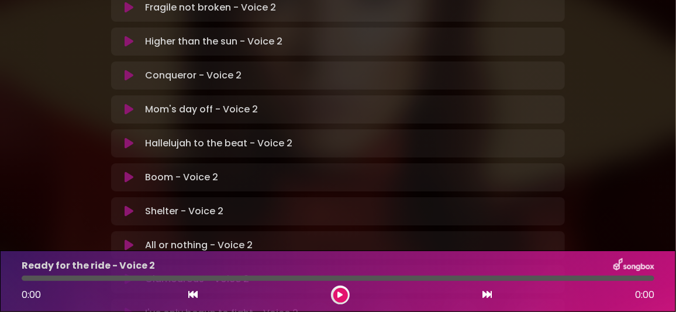
scroll to position [409, 0]
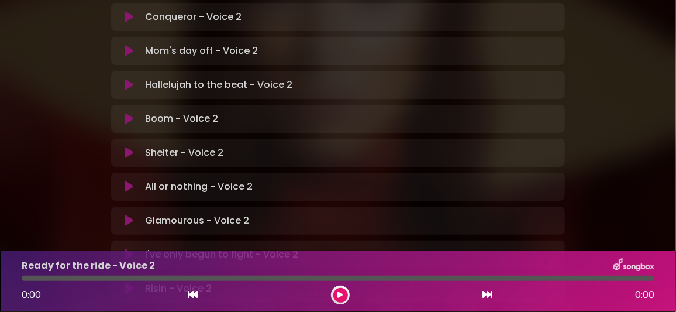
click at [128, 249] on icon at bounding box center [129, 255] width 9 height 12
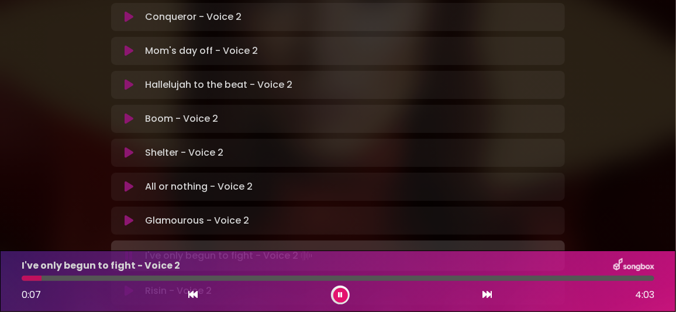
click at [448, 294] on div "0:07 4:03" at bounding box center [338, 295] width 647 height 19
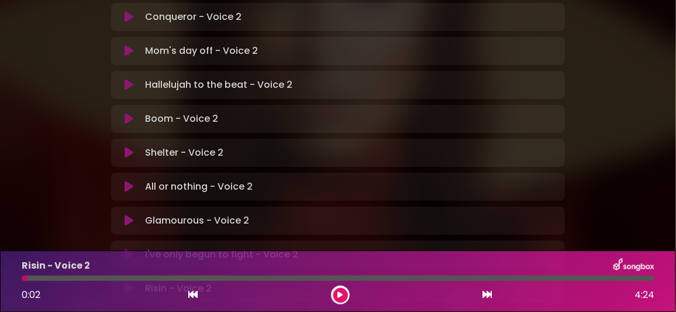
click at [129, 249] on icon at bounding box center [129, 255] width 9 height 12
click at [127, 283] on icon at bounding box center [129, 289] width 9 height 12
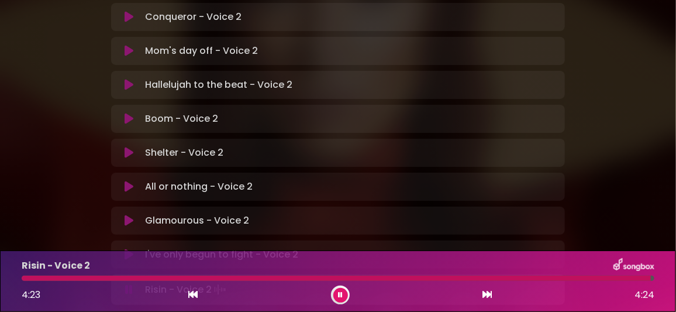
click at [346, 293] on button at bounding box center [341, 295] width 15 height 15
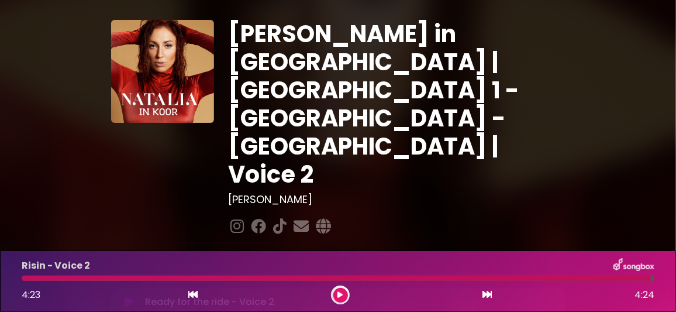
scroll to position [0, 0]
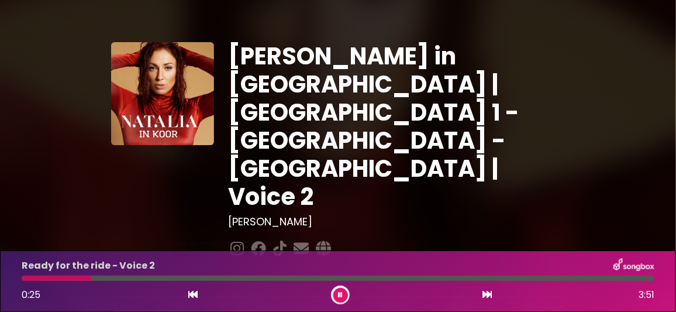
scroll to position [425, 0]
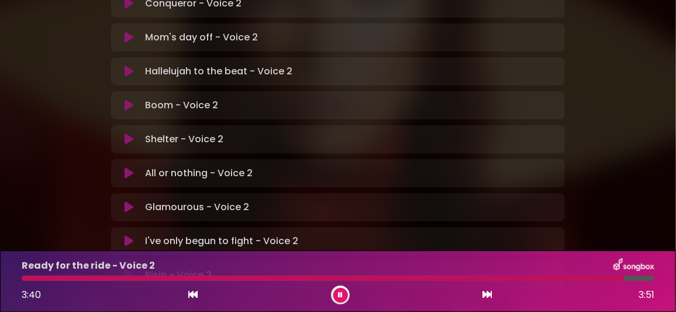
click at [344, 294] on button at bounding box center [341, 295] width 15 height 15
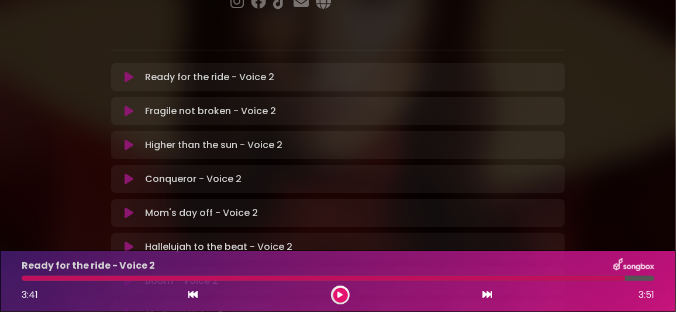
scroll to position [188, 0]
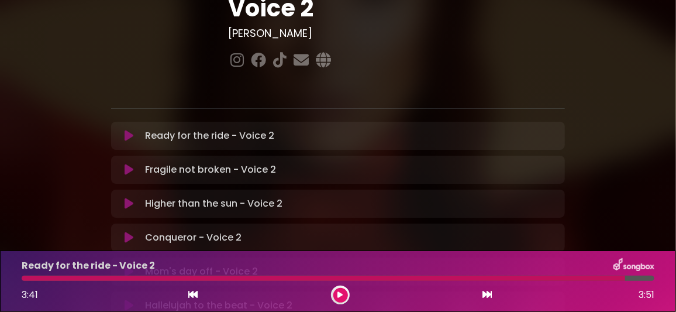
click at [129, 198] on icon at bounding box center [129, 204] width 9 height 12
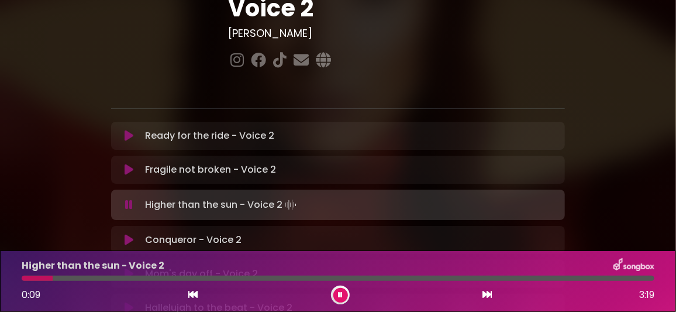
click at [74, 278] on div at bounding box center [338, 278] width 633 height 5
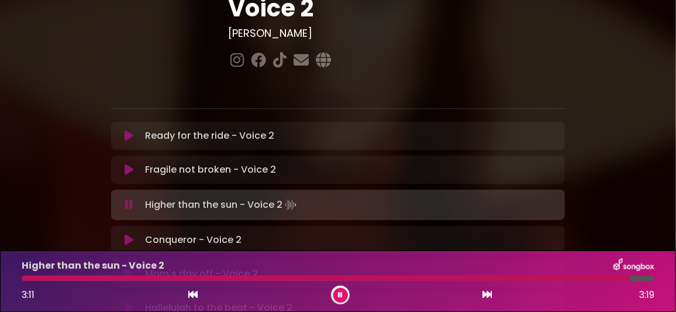
click at [338, 294] on button at bounding box center [341, 295] width 15 height 15
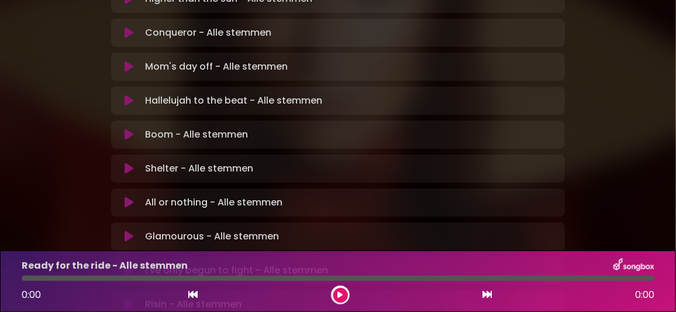
scroll to position [409, 0]
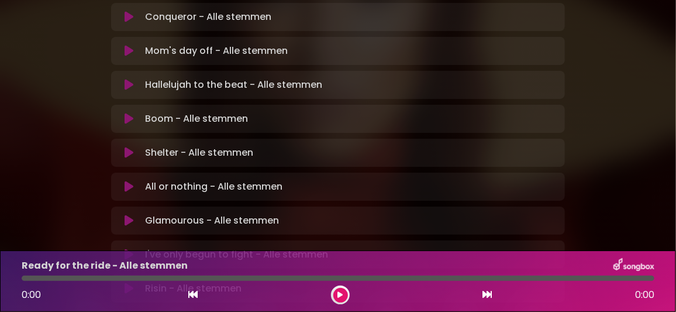
click at [130, 249] on icon at bounding box center [129, 255] width 9 height 12
click at [343, 294] on button at bounding box center [341, 295] width 15 height 15
click at [130, 249] on icon at bounding box center [129, 255] width 9 height 12
click at [128, 283] on icon at bounding box center [129, 289] width 9 height 12
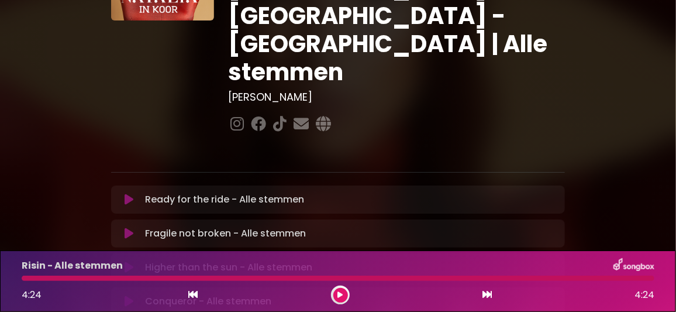
scroll to position [116, 0]
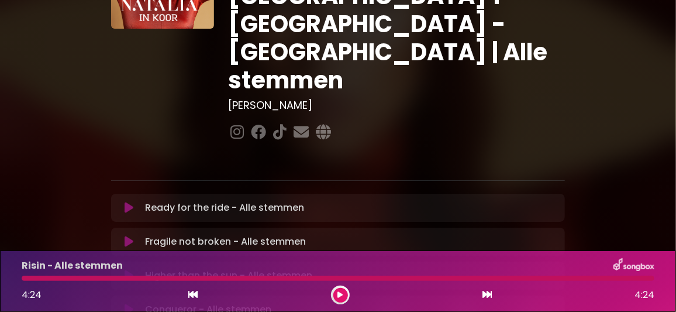
click at [130, 202] on icon at bounding box center [129, 208] width 9 height 12
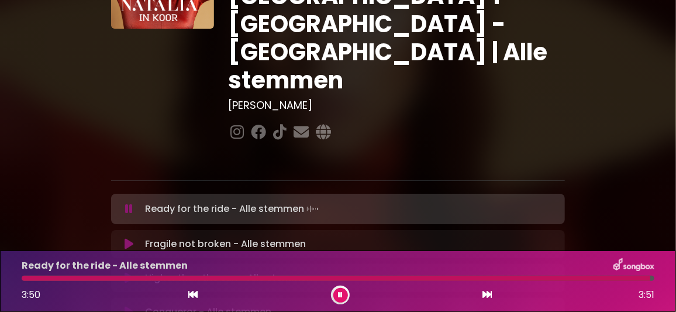
click at [338, 291] on icon at bounding box center [340, 294] width 5 height 7
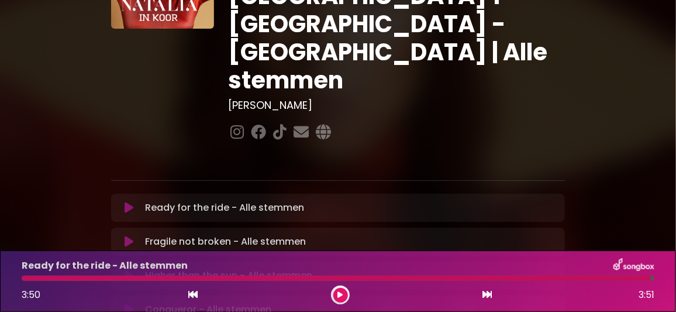
click at [130, 270] on icon at bounding box center [129, 276] width 9 height 12
